Goal: Information Seeking & Learning: Learn about a topic

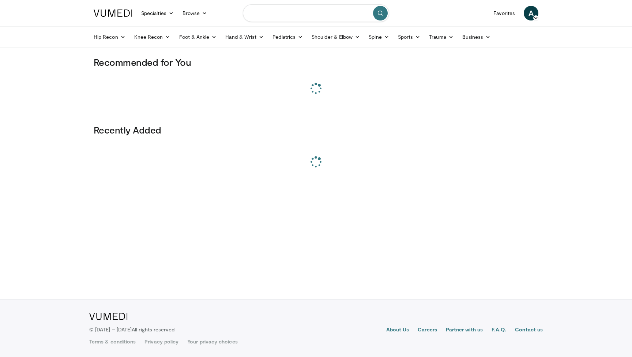
click at [310, 18] on input "Search topics, interventions" at bounding box center [316, 13] width 146 height 18
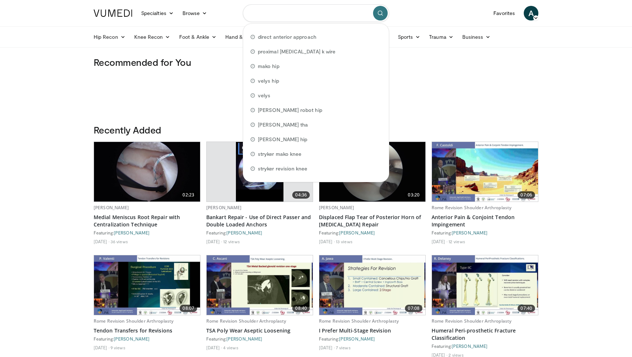
paste input "**********"
type input "**********"
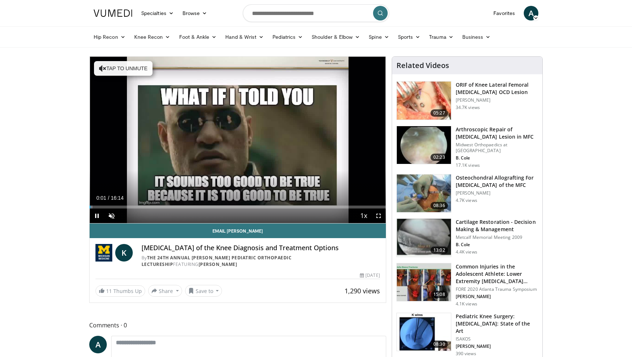
click at [380, 216] on span "Video Player" at bounding box center [378, 216] width 15 height 15
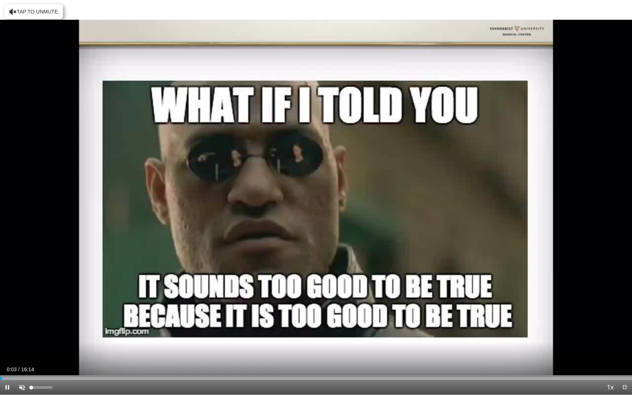
click at [23, 357] on span "Video Player" at bounding box center [22, 387] width 15 height 15
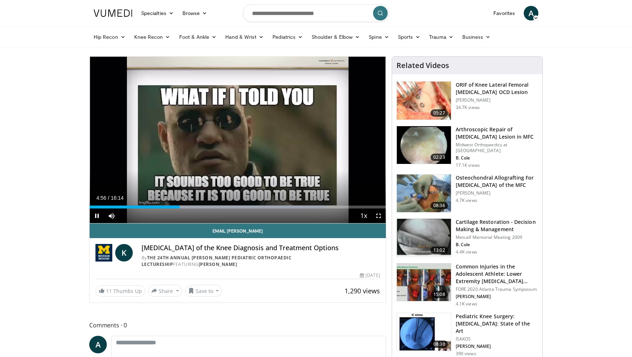
click at [378, 217] on span "Video Player" at bounding box center [378, 216] width 15 height 15
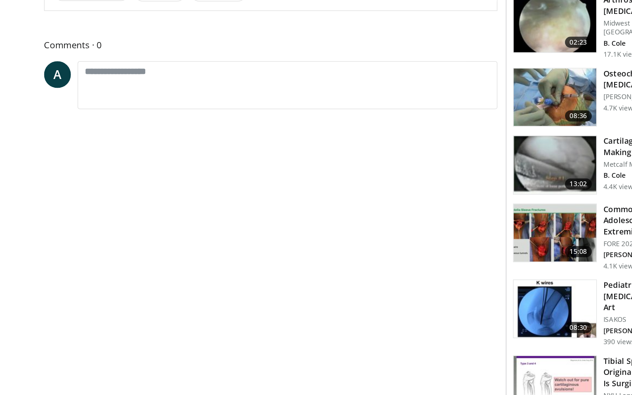
scroll to position [89, 0]
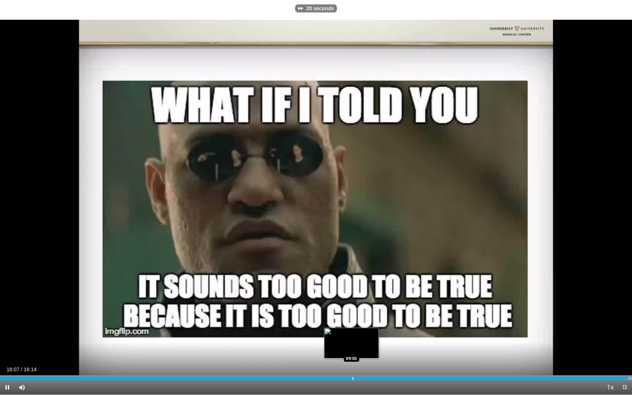
click at [353, 357] on div "Progress Bar" at bounding box center [353, 378] width 1 height 3
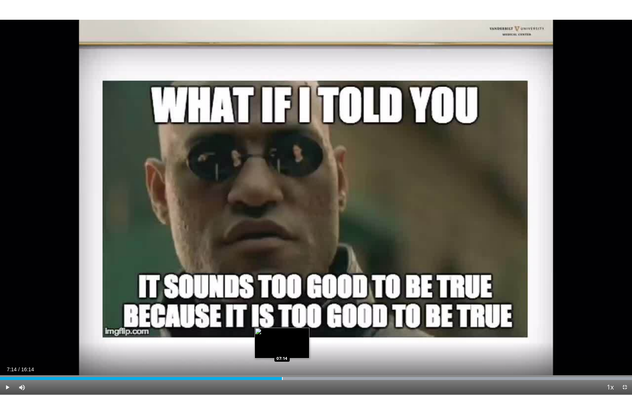
drag, startPoint x: 309, startPoint y: 379, endPoint x: 282, endPoint y: 379, distance: 26.7
click at [282, 357] on div "Progress Bar" at bounding box center [282, 378] width 1 height 3
click at [265, 357] on div "Loaded : 99.99% 07:54 07:13" at bounding box center [316, 378] width 632 height 3
click at [270, 357] on div "Loaded : 42.08% 06:48 06:52" at bounding box center [316, 378] width 632 height 3
click at [616, 357] on div "Progress Bar" at bounding box center [616, 378] width 1 height 3
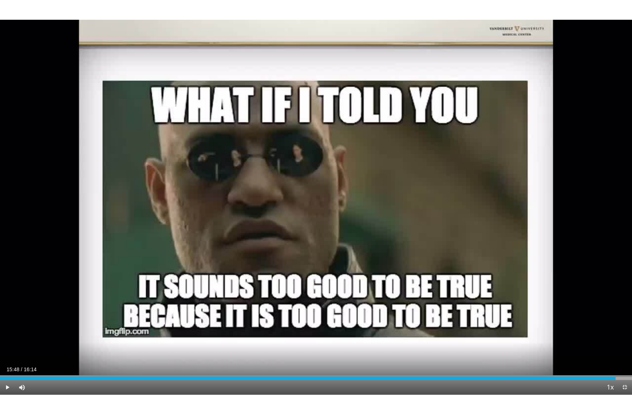
click at [5, 357] on span "Video Player" at bounding box center [7, 387] width 15 height 15
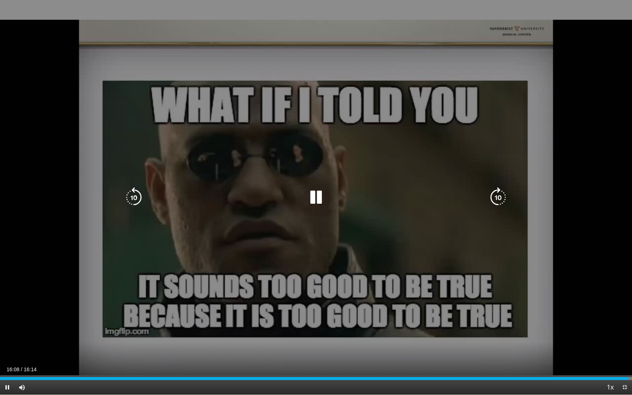
click at [123, 289] on div "20 seconds Tap to unmute" at bounding box center [316, 197] width 632 height 395
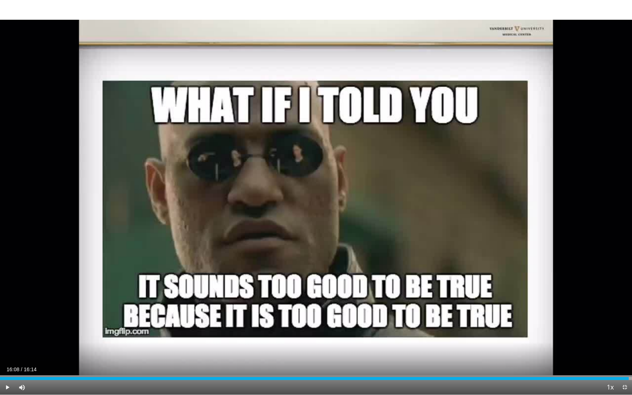
click at [624, 357] on span "Video Player" at bounding box center [625, 387] width 15 height 15
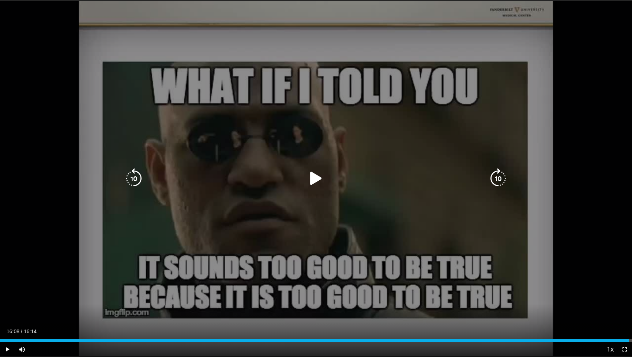
scroll to position [63, 0]
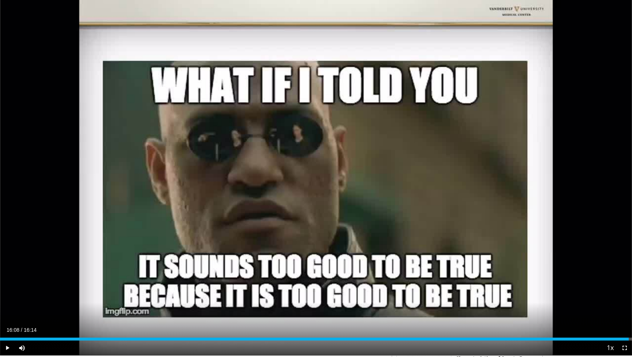
click at [622, 349] on span "Video Player" at bounding box center [625, 348] width 15 height 15
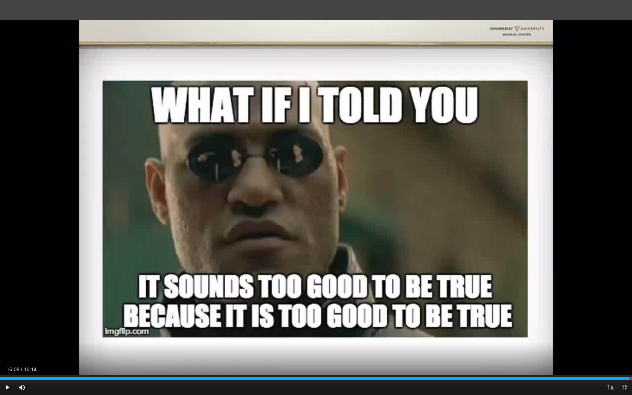
click at [625, 357] on span "Video Player" at bounding box center [625, 387] width 15 height 15
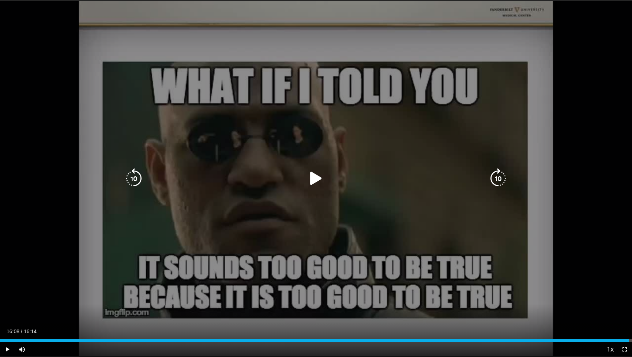
scroll to position [35, 0]
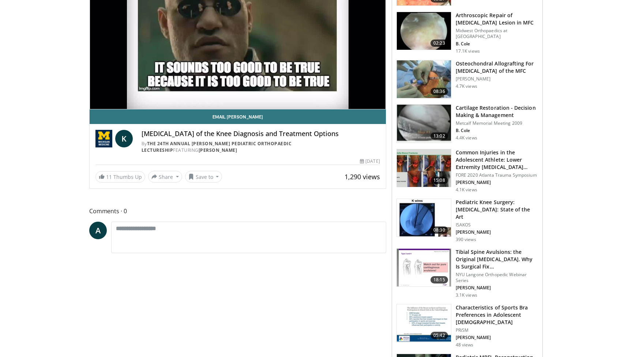
scroll to position [8, 0]
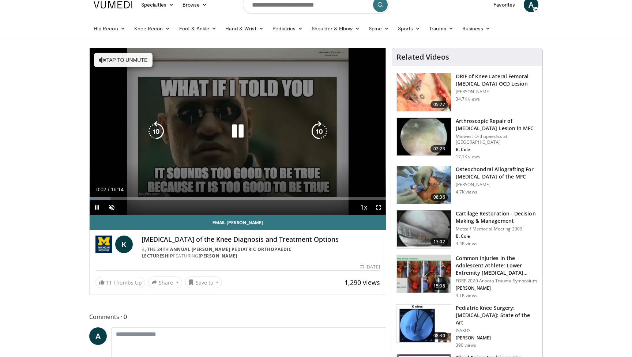
click at [243, 139] on icon "Video Player" at bounding box center [238, 131] width 20 height 20
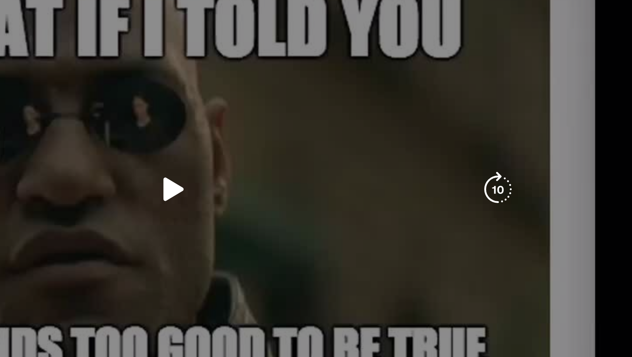
scroll to position [31, 0]
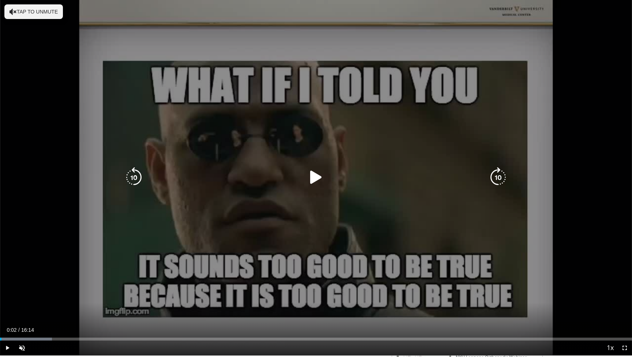
click at [332, 8] on div "10 seconds" at bounding box center [316, 8] width 37 height 8
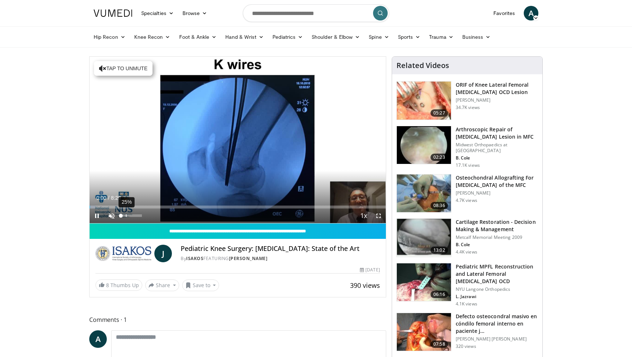
click at [126, 216] on div "25%" at bounding box center [131, 215] width 21 height 3
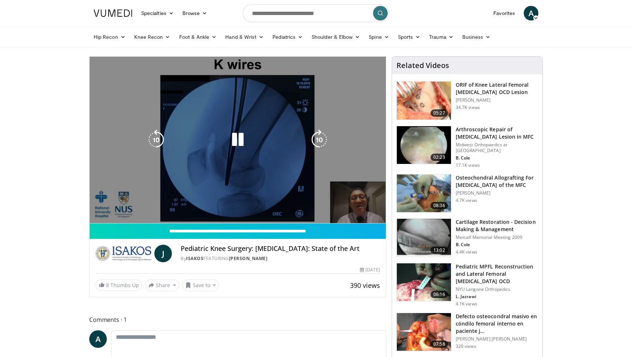
drag, startPoint x: 127, startPoint y: 216, endPoint x: 150, endPoint y: 212, distance: 24.0
click at [150, 212] on video-js "**********" at bounding box center [238, 140] width 296 height 167
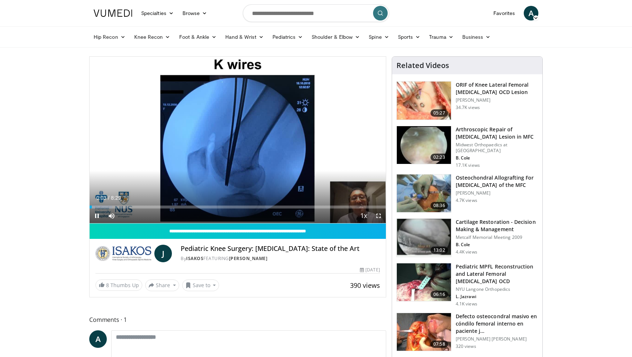
click at [378, 219] on span "Video Player" at bounding box center [378, 216] width 15 height 15
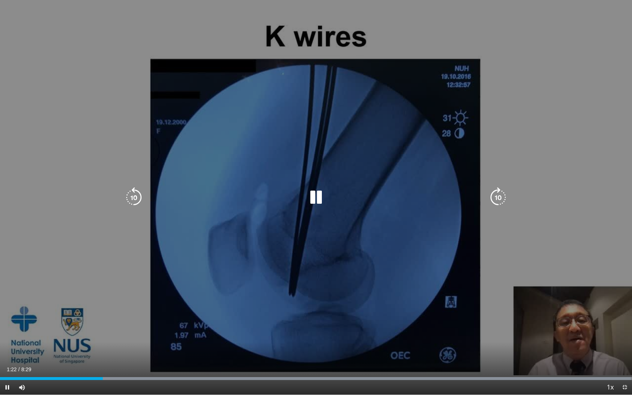
click at [313, 199] on icon "Video Player" at bounding box center [316, 197] width 20 height 20
click at [314, 199] on icon "Video Player" at bounding box center [316, 197] width 20 height 20
click at [318, 200] on icon "Video Player" at bounding box center [316, 197] width 20 height 20
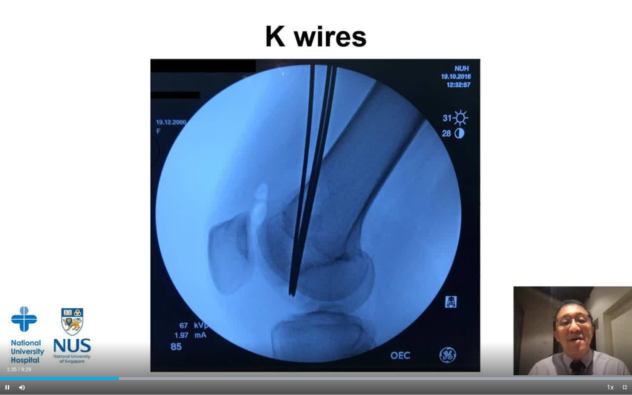
click at [625, 357] on span "Video Player" at bounding box center [625, 387] width 15 height 15
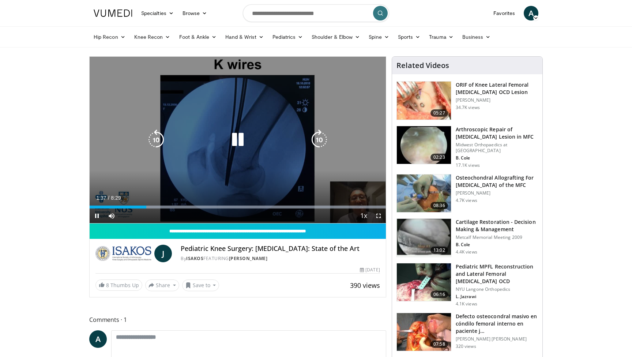
click at [240, 136] on icon "Video Player" at bounding box center [238, 140] width 20 height 20
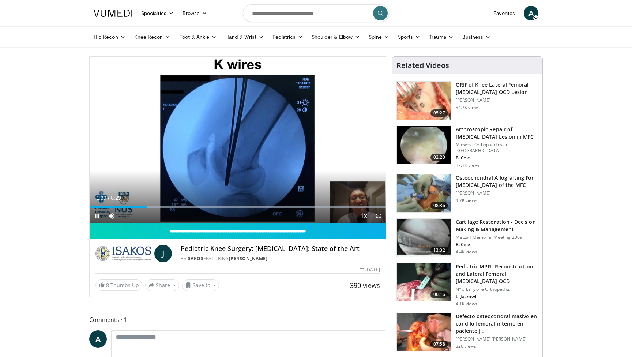
click at [379, 220] on span "Video Player" at bounding box center [378, 216] width 15 height 15
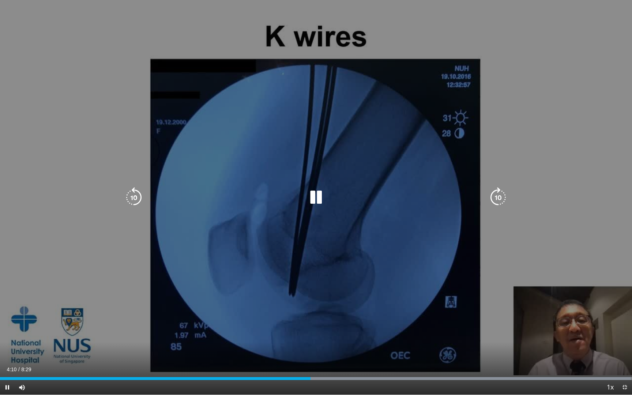
click at [313, 205] on icon "Video Player" at bounding box center [316, 197] width 20 height 20
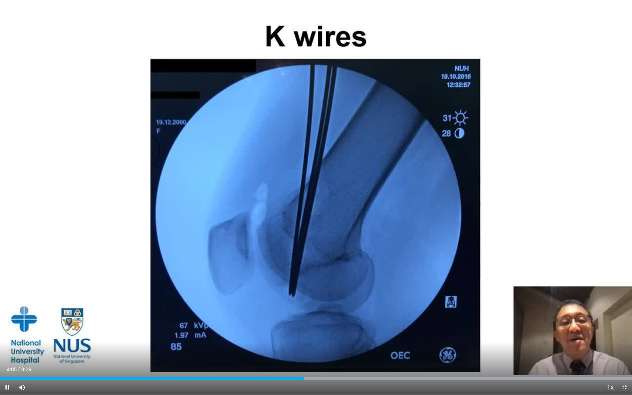
click at [622, 357] on span "Video Player" at bounding box center [625, 387] width 15 height 15
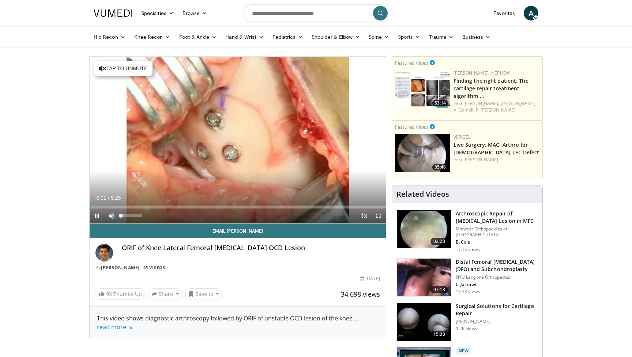
click at [111, 216] on span "Video Player" at bounding box center [111, 216] width 15 height 15
click at [128, 217] on div "54%" at bounding box center [132, 216] width 26 height 15
click at [381, 216] on span "Video Player" at bounding box center [378, 216] width 15 height 15
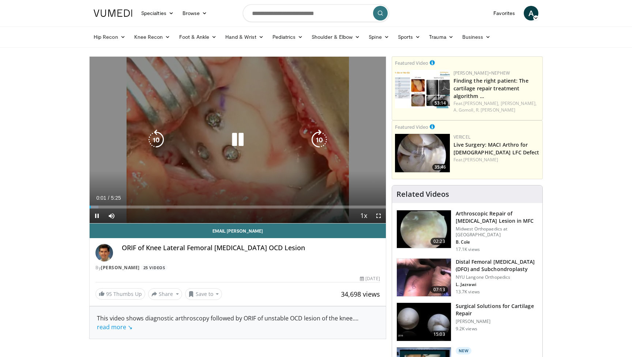
click at [237, 147] on icon "Video Player" at bounding box center [238, 140] width 20 height 20
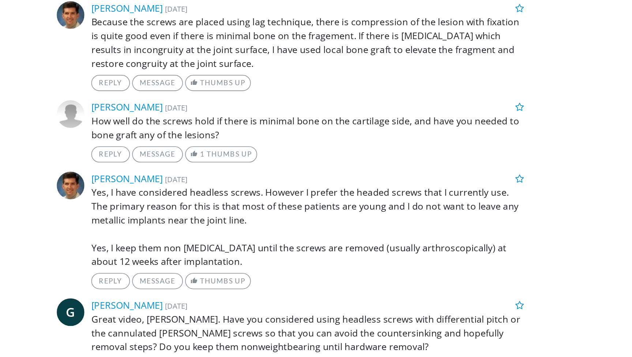
scroll to position [1117, 0]
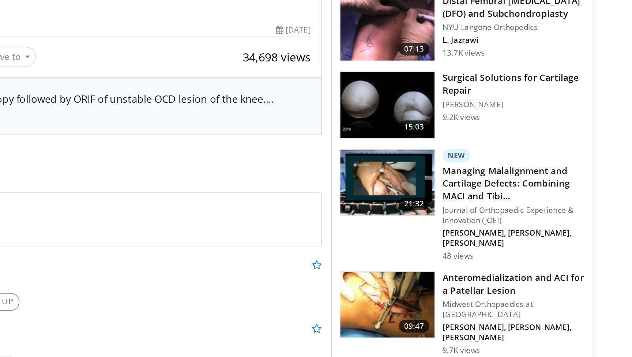
scroll to position [119, 0]
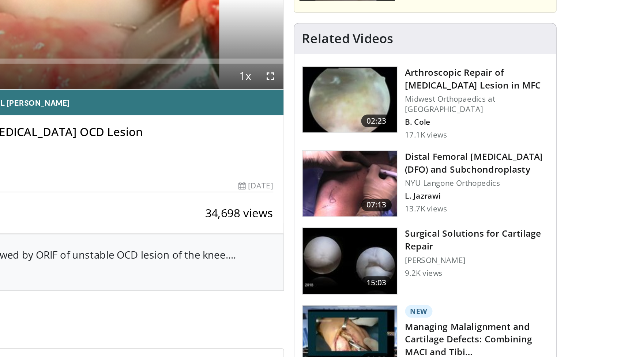
click at [456, 91] on h3 "Arthroscopic Repair of [MEDICAL_DATA] Lesion in MFC" at bounding box center [497, 98] width 82 height 15
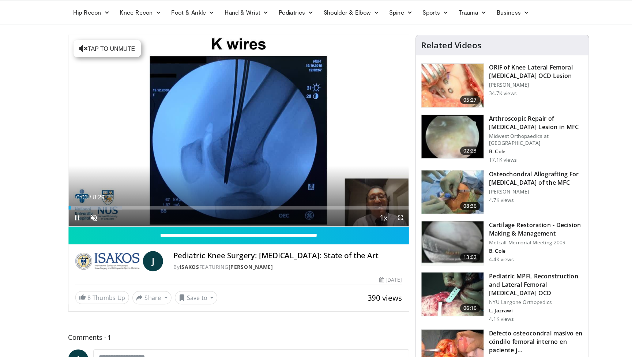
click at [371, 209] on span "Video Player" at bounding box center [378, 216] width 15 height 15
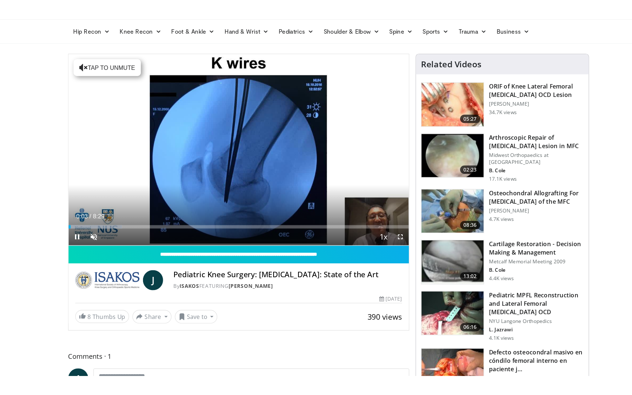
scroll to position [30, 0]
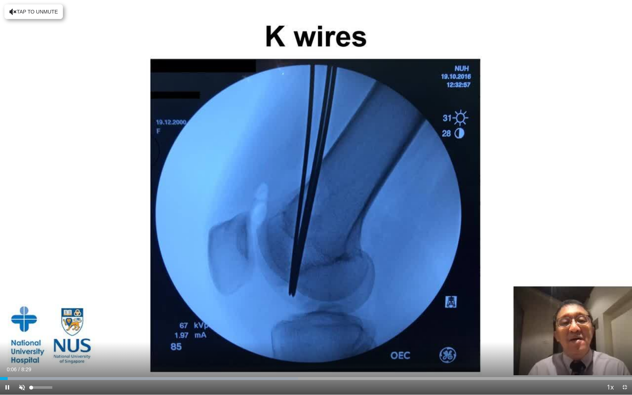
click at [25, 357] on span "Video Player" at bounding box center [22, 387] width 15 height 15
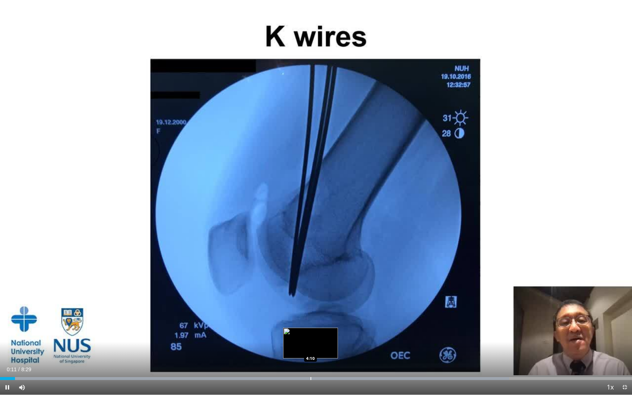
click at [311, 357] on div "Progress Bar" at bounding box center [311, 378] width 1 height 3
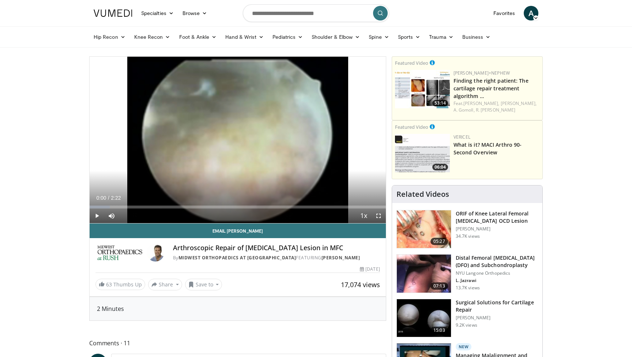
click at [91, 217] on span "Video Player" at bounding box center [97, 216] width 15 height 15
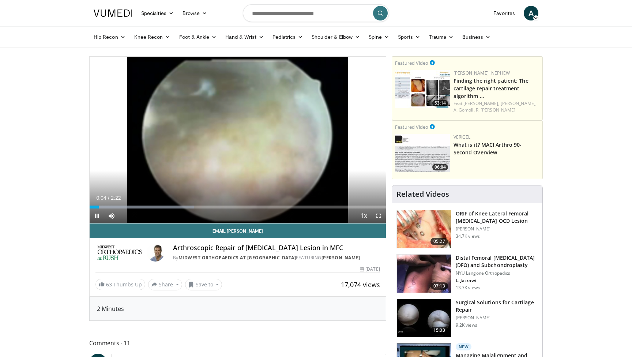
click at [376, 220] on span "Video Player" at bounding box center [378, 216] width 15 height 15
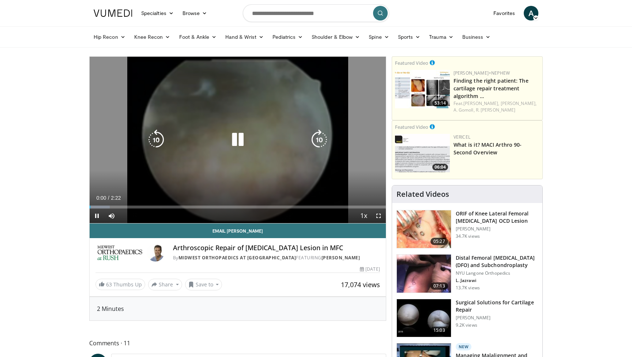
scroll to position [128, 0]
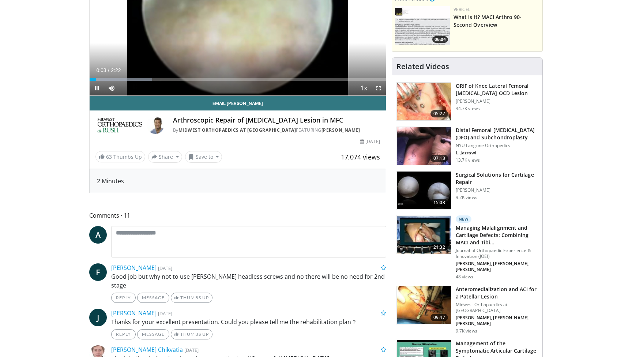
click at [99, 87] on span "Video Player" at bounding box center [97, 88] width 15 height 15
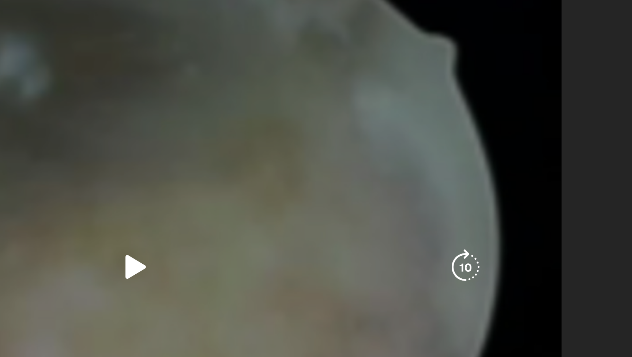
scroll to position [362, 0]
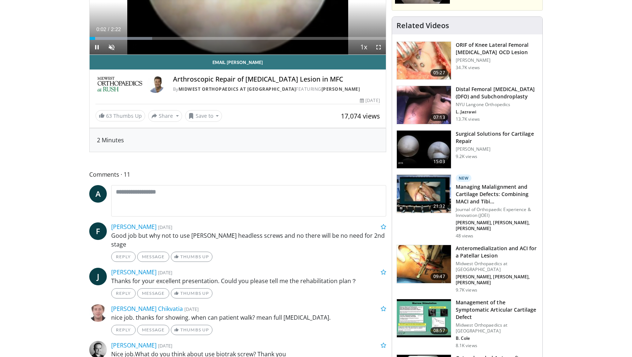
scroll to position [235, 0]
